Goal: Complete application form

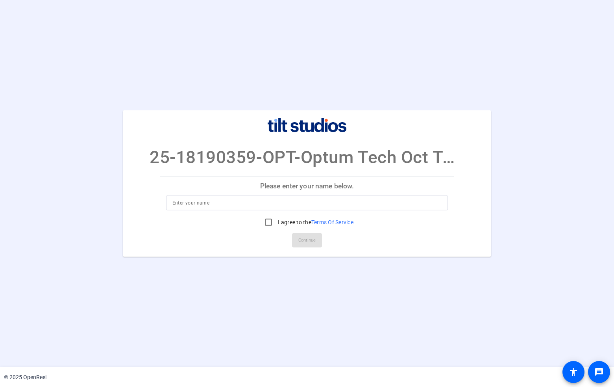
click at [254, 202] on input at bounding box center [308, 202] width 270 height 9
type input "[PERSON_NAME]"
click at [267, 225] on input "I agree to the Terms Of Service" at bounding box center [269, 222] width 16 height 16
checkbox input "true"
click at [307, 239] on span "Continue" at bounding box center [307, 240] width 17 height 12
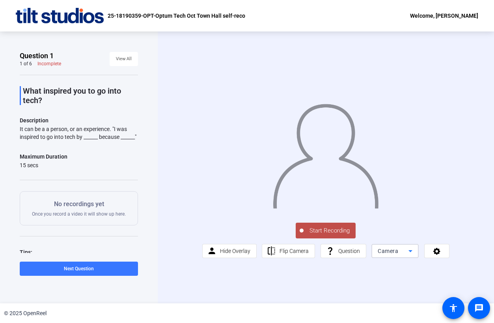
click at [411, 250] on icon at bounding box center [409, 251] width 9 height 9
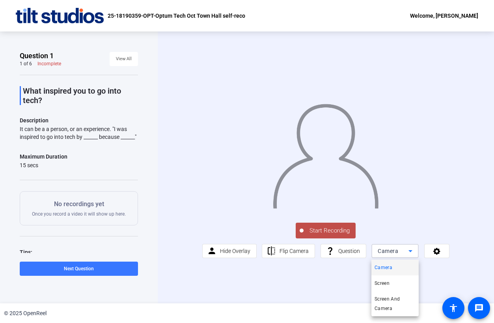
click at [411, 250] on div at bounding box center [247, 161] width 494 height 323
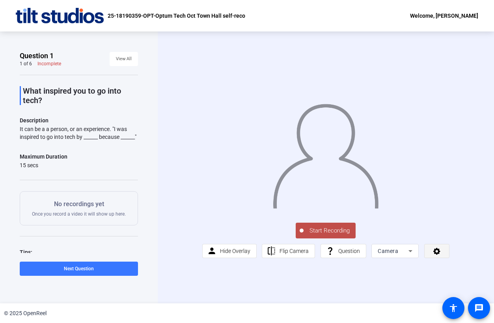
click at [430, 249] on span at bounding box center [436, 251] width 24 height 19
